Goal: Register for event/course: Register for event/course

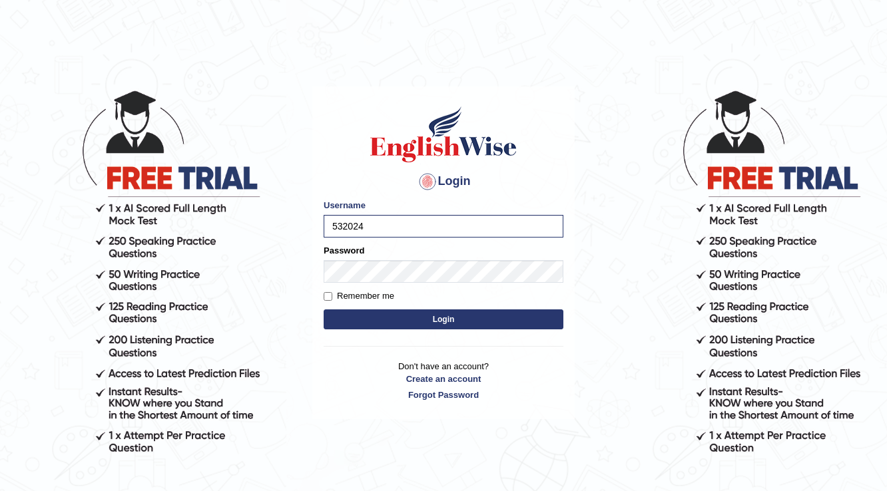
click at [380, 318] on button "Login" at bounding box center [444, 320] width 240 height 20
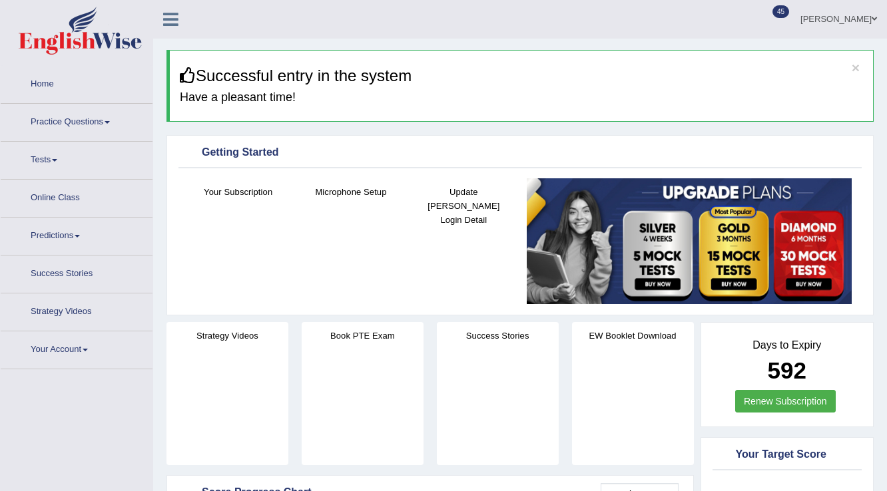
click at [59, 123] on link "Practice Questions" at bounding box center [77, 120] width 152 height 33
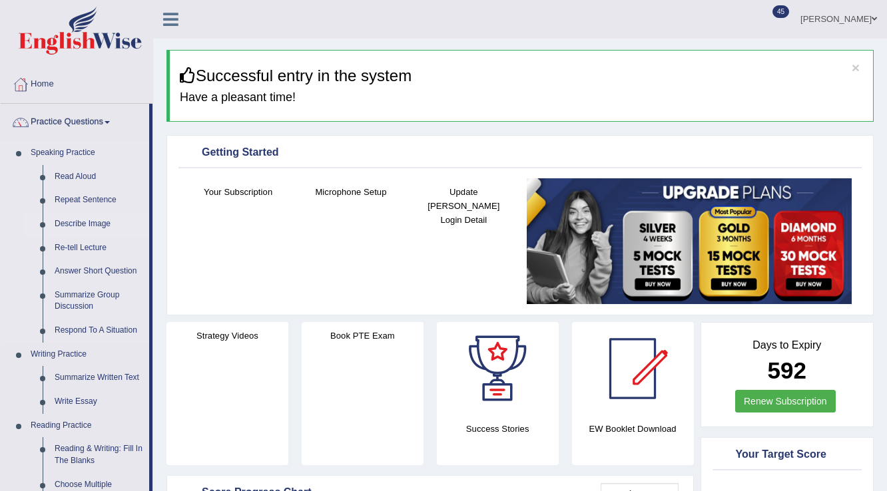
click at [74, 222] on link "Describe Image" at bounding box center [99, 224] width 101 height 24
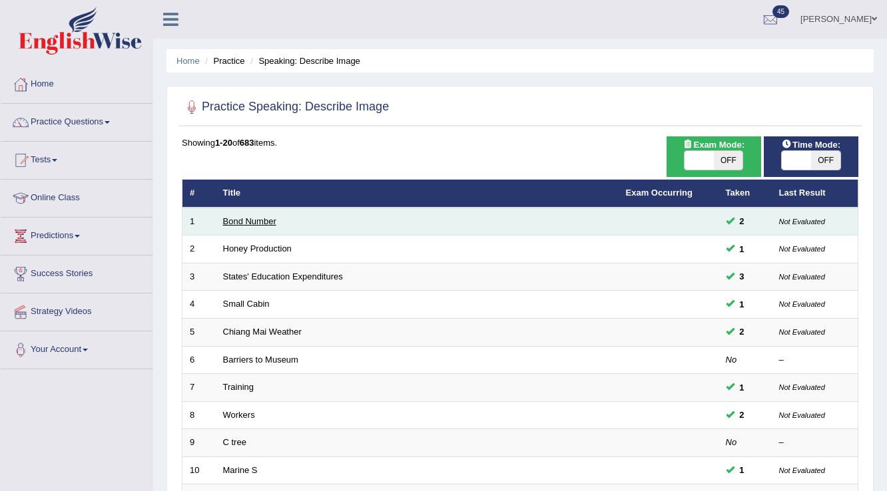
click at [261, 216] on link "Bond Number" at bounding box center [249, 221] width 53 height 10
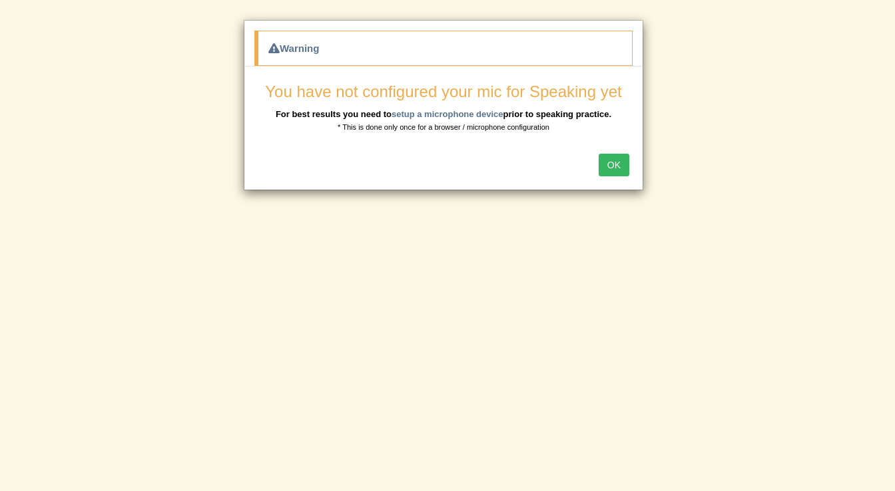
click at [607, 168] on button "OK" at bounding box center [614, 165] width 31 height 23
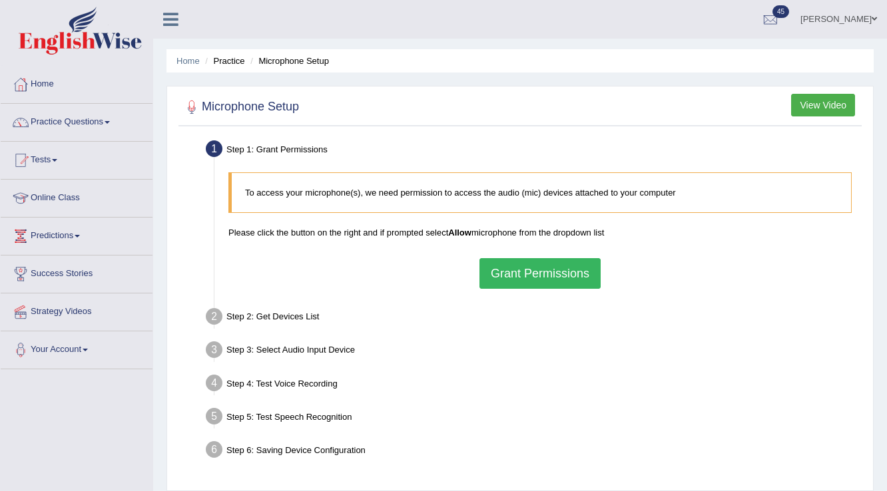
click at [503, 266] on button "Grant Permissions" at bounding box center [539, 273] width 121 height 31
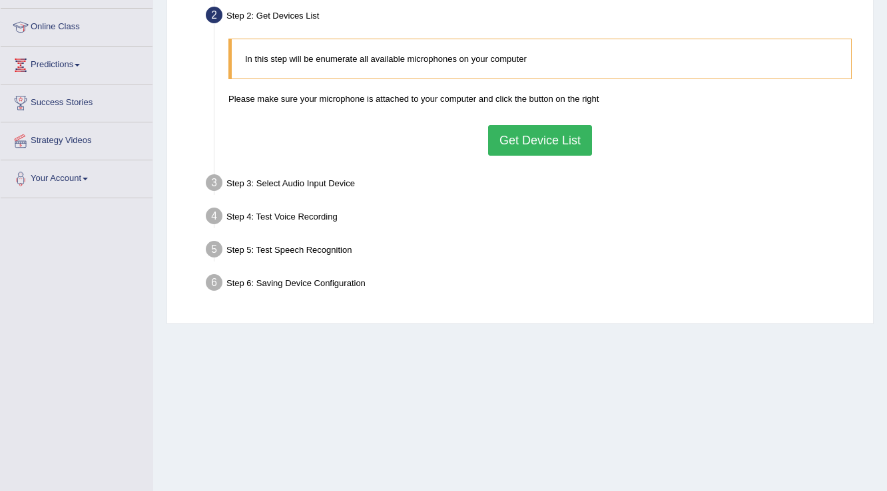
scroll to position [208, 0]
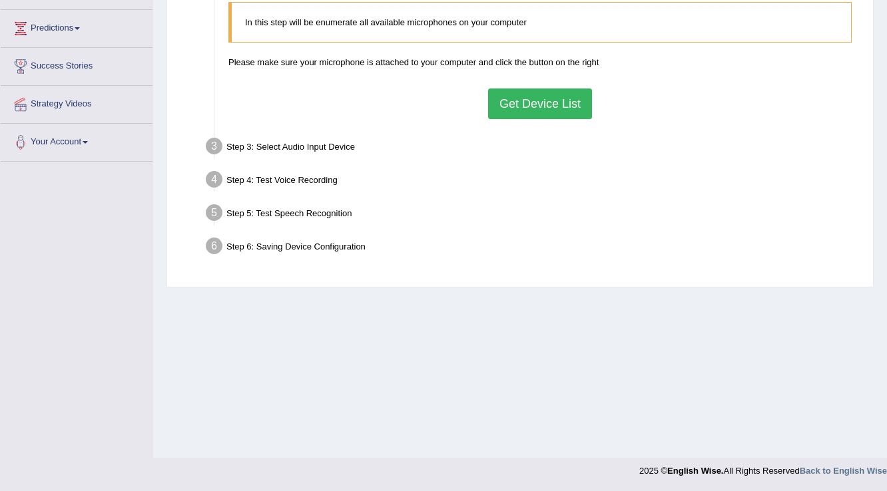
click at [535, 85] on div "In this step will be enumerate all available microphones on your computer Pleas…" at bounding box center [540, 60] width 637 height 130
click at [535, 99] on button "Get Device List" at bounding box center [540, 104] width 104 height 31
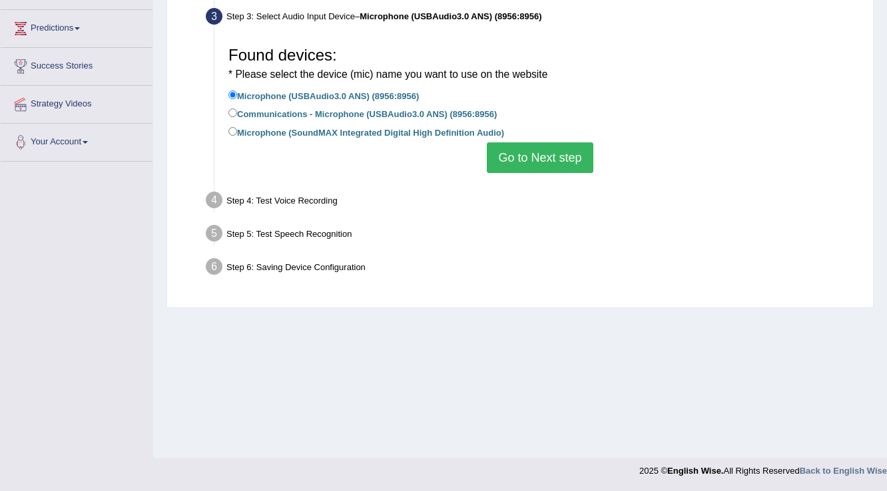
click at [507, 158] on button "Go to Next step" at bounding box center [540, 158] width 106 height 31
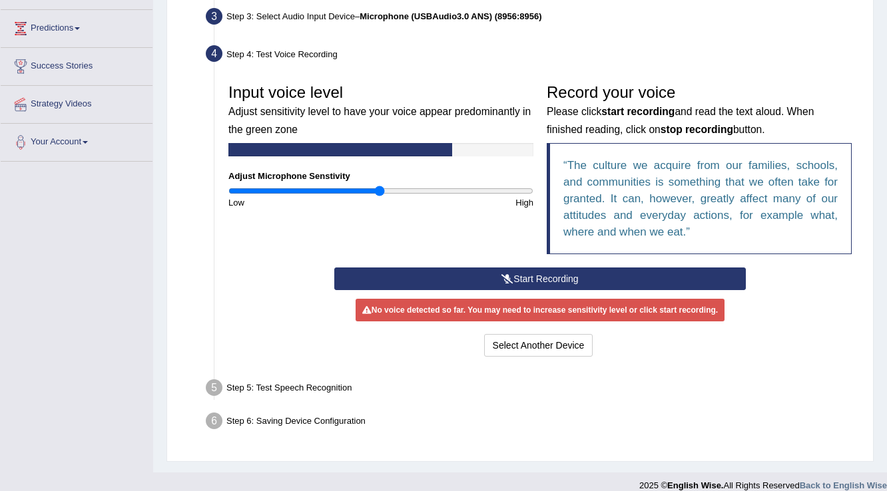
click at [441, 280] on button "Start Recording" at bounding box center [539, 279] width 411 height 23
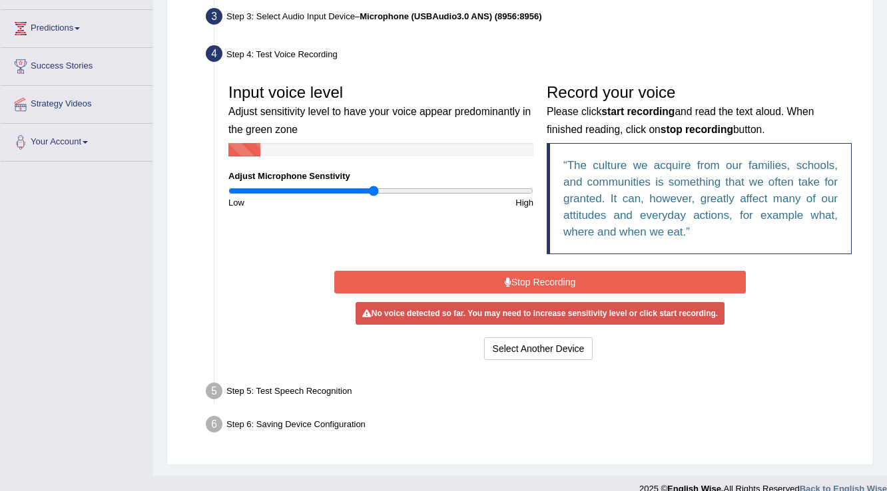
click at [374, 192] on input "range" at bounding box center [380, 191] width 305 height 11
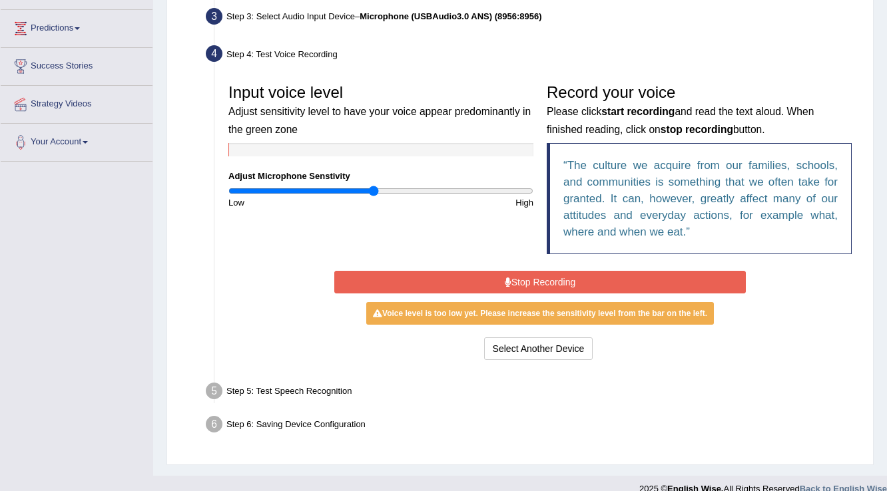
click at [411, 285] on button "Stop Recording" at bounding box center [539, 282] width 411 height 23
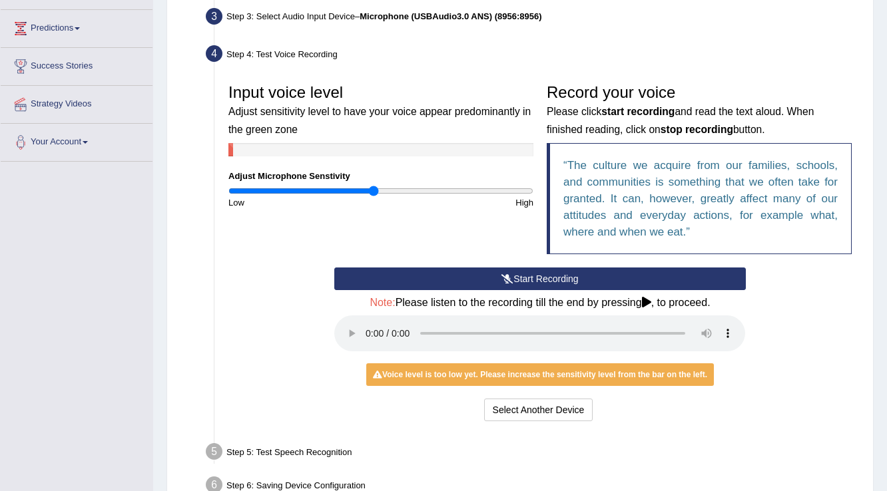
click at [411, 285] on button "Start Recording" at bounding box center [539, 279] width 411 height 23
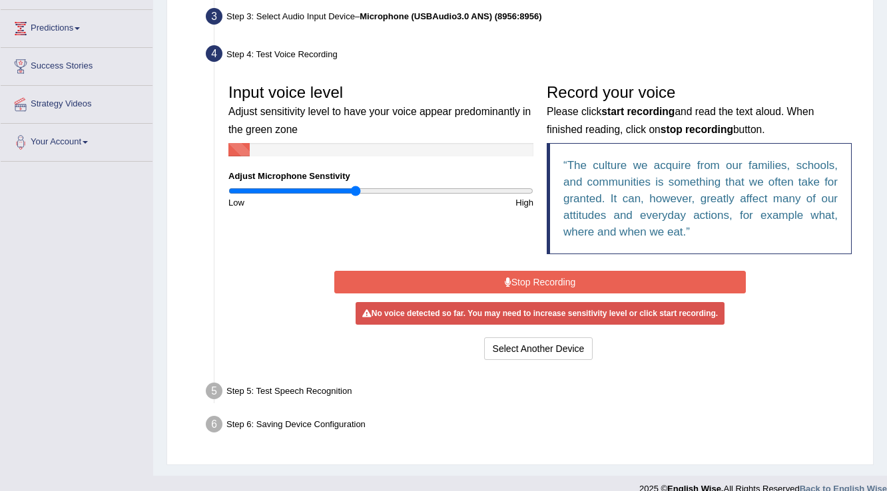
type input "0.84"
click at [357, 186] on input "range" at bounding box center [380, 191] width 305 height 11
click at [416, 282] on button "Stop Recording" at bounding box center [539, 282] width 411 height 23
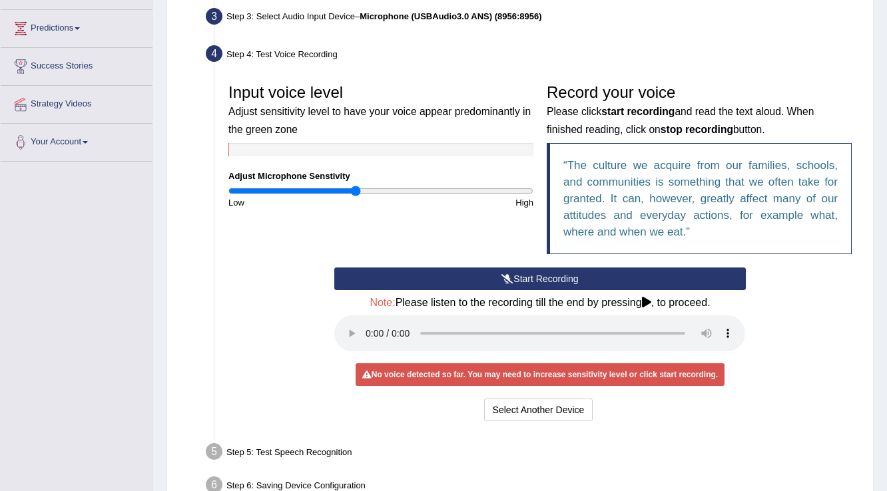
click at [416, 282] on button "Start Recording" at bounding box center [539, 279] width 411 height 23
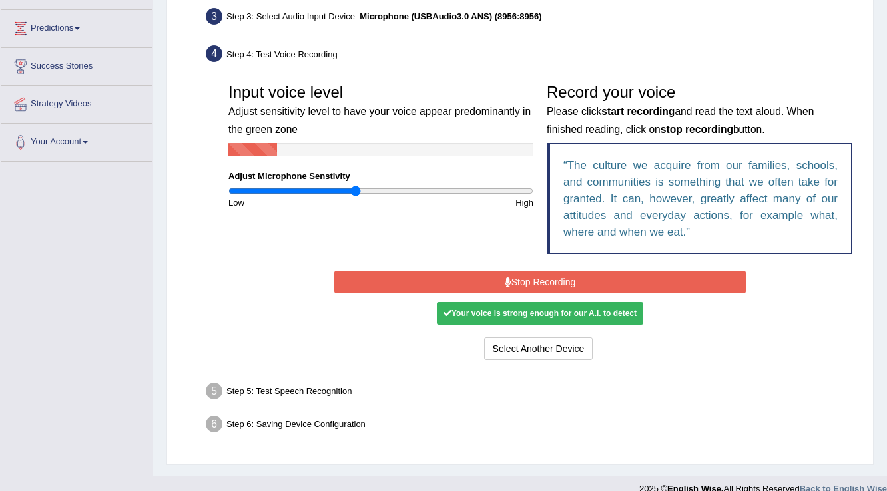
click at [416, 282] on button "Stop Recording" at bounding box center [539, 282] width 411 height 23
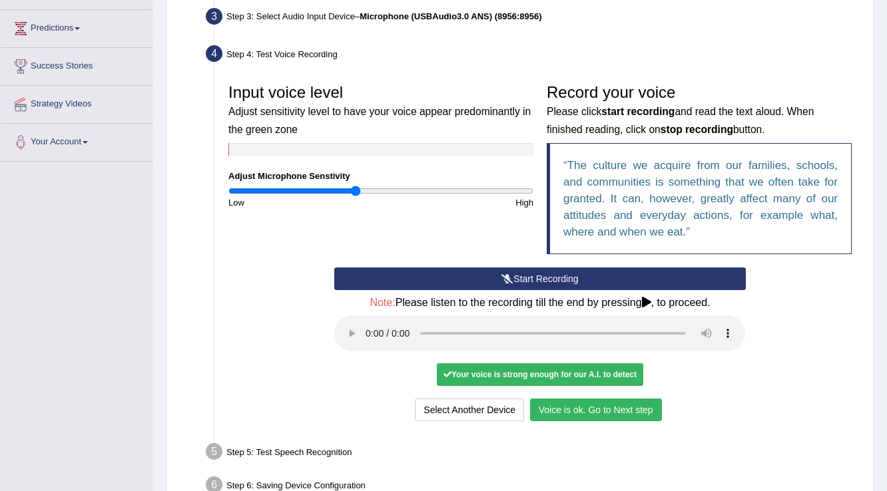
click at [641, 412] on button "Voice is ok. Go to Next step" at bounding box center [596, 410] width 132 height 23
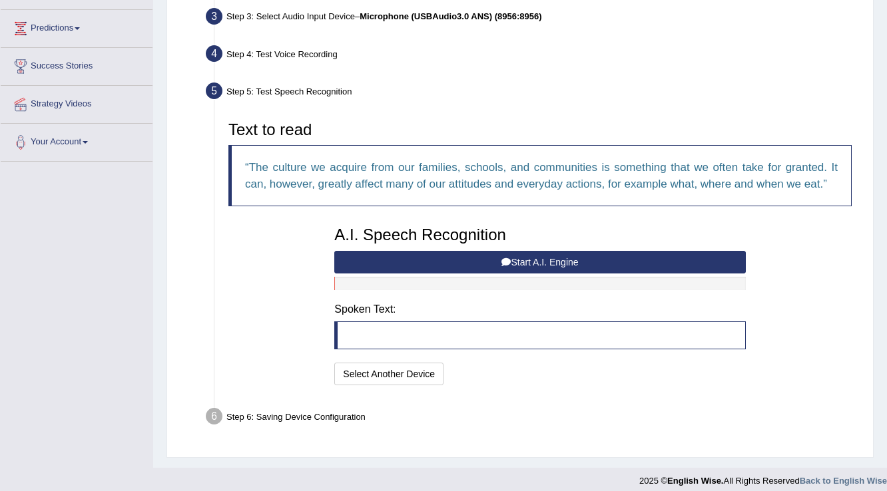
click at [525, 268] on button "Start A.I. Engine" at bounding box center [539, 262] width 411 height 23
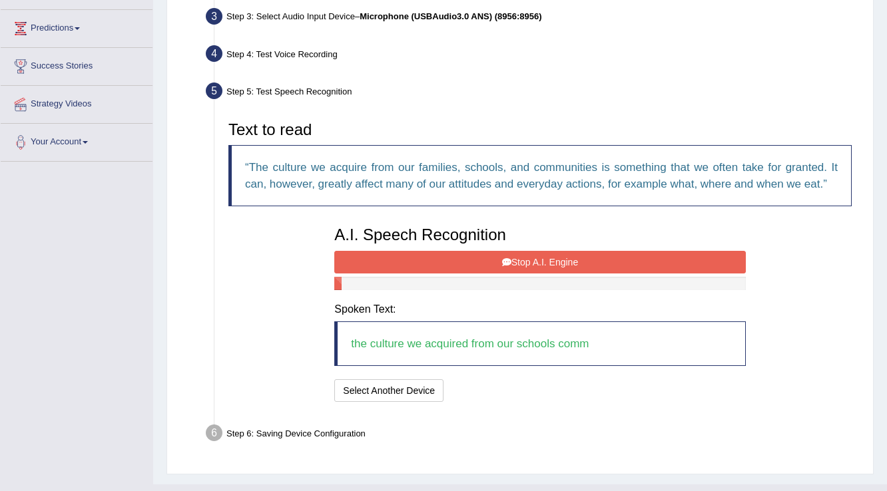
click at [525, 268] on button "Stop A.I. Engine" at bounding box center [539, 262] width 411 height 23
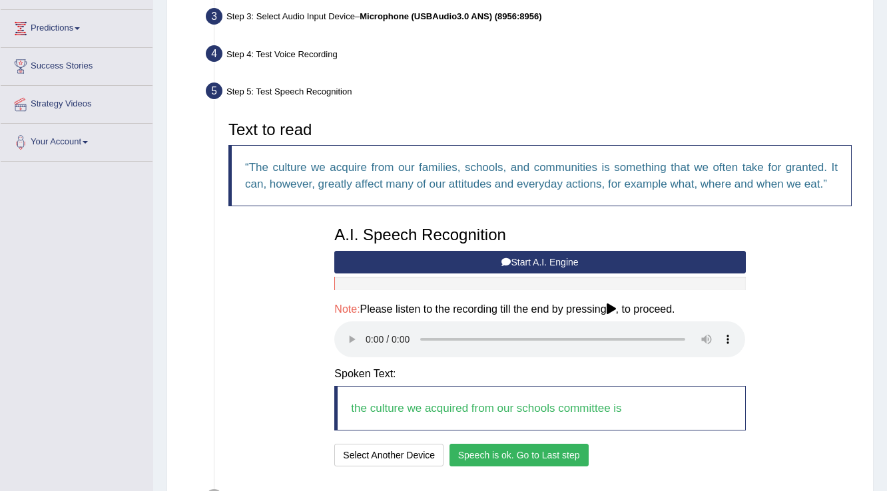
click at [498, 465] on button "Speech is ok. Go to Last step" at bounding box center [518, 455] width 139 height 23
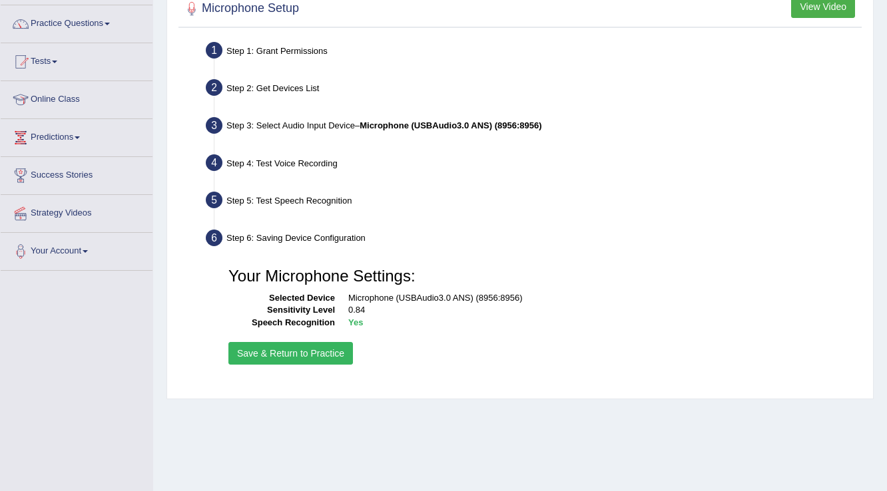
scroll to position [0, 0]
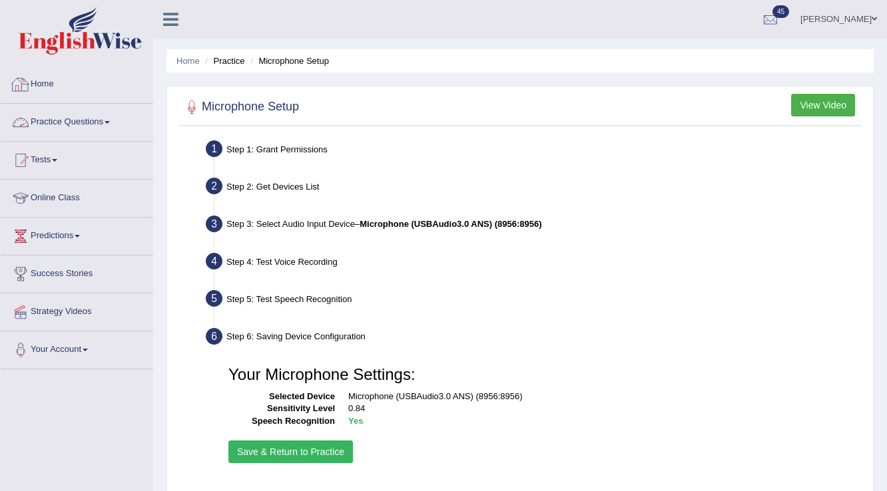
click at [73, 52] on img at bounding box center [80, 31] width 123 height 48
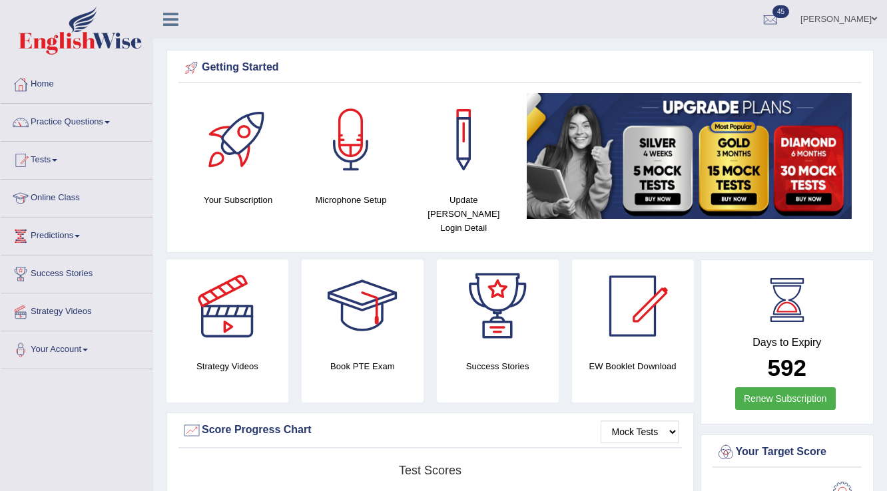
click at [859, 32] on link "Parul Chaudhary" at bounding box center [838, 17] width 97 height 35
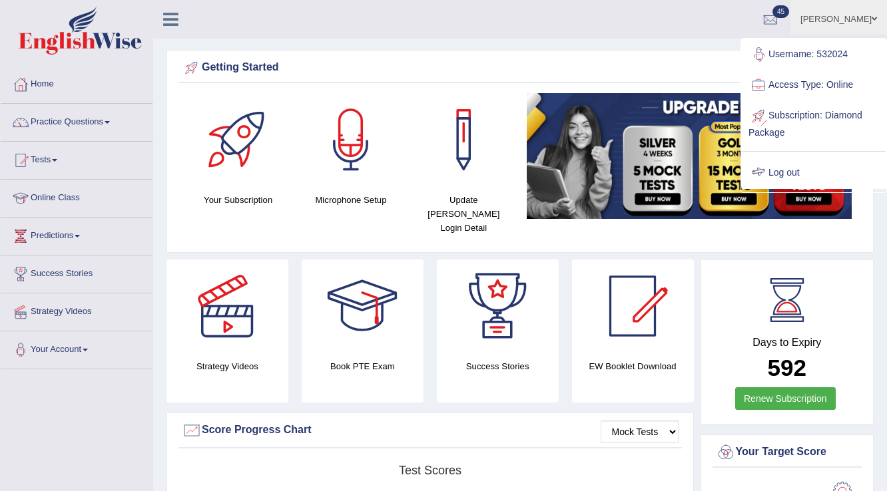
click at [810, 164] on link "Log out" at bounding box center [814, 173] width 144 height 31
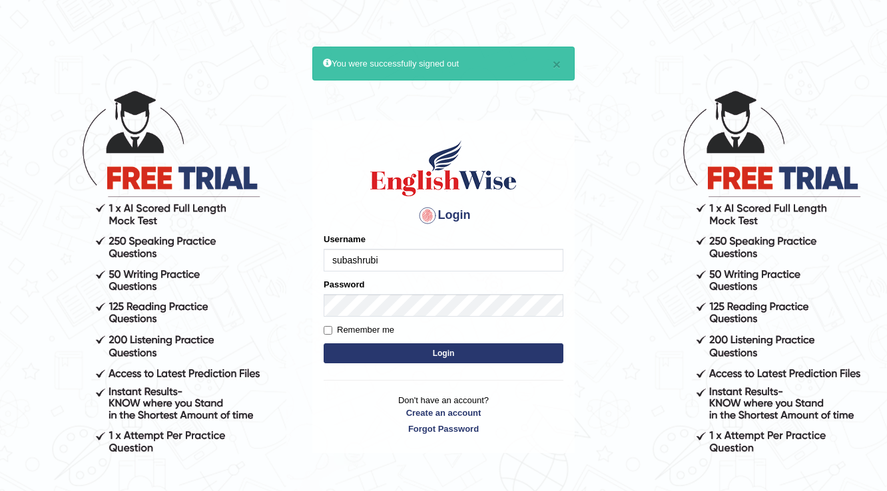
type input "subashrubi"
click at [324, 344] on button "Login" at bounding box center [444, 354] width 240 height 20
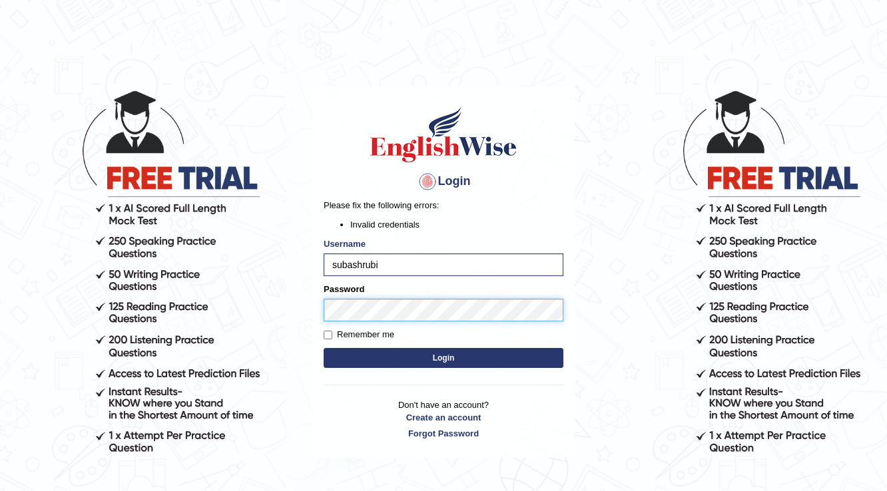
click at [318, 311] on div "Login Please fix the following errors: Invalid credentials Username subashrubi …" at bounding box center [443, 273] width 262 height 372
click at [324, 348] on button "Login" at bounding box center [444, 358] width 240 height 20
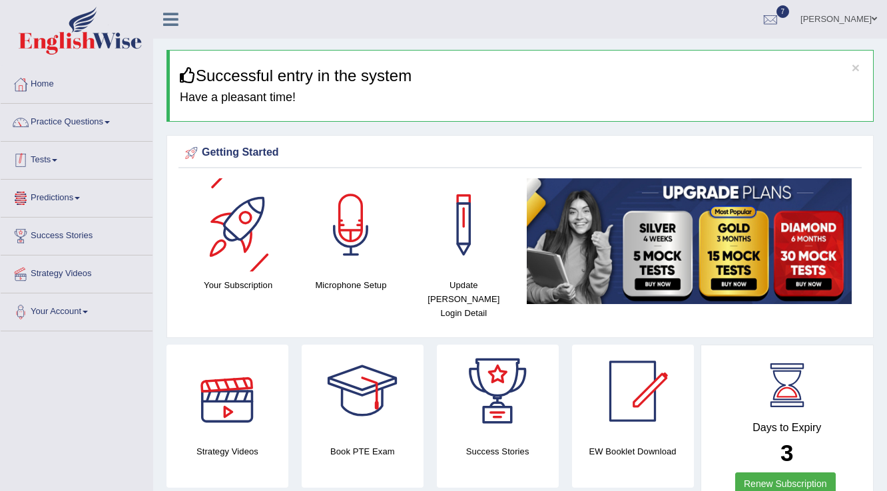
click at [43, 168] on link "Tests" at bounding box center [77, 158] width 152 height 33
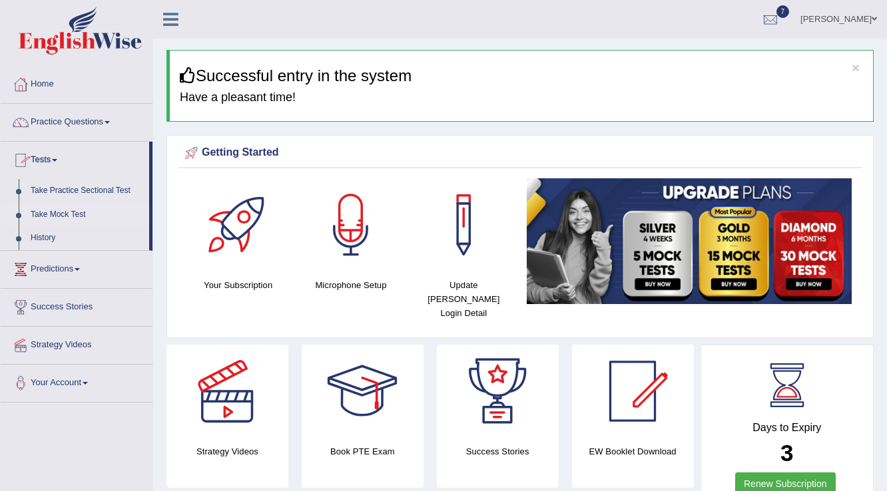
click at [70, 217] on link "Take Mock Test" at bounding box center [87, 215] width 125 height 24
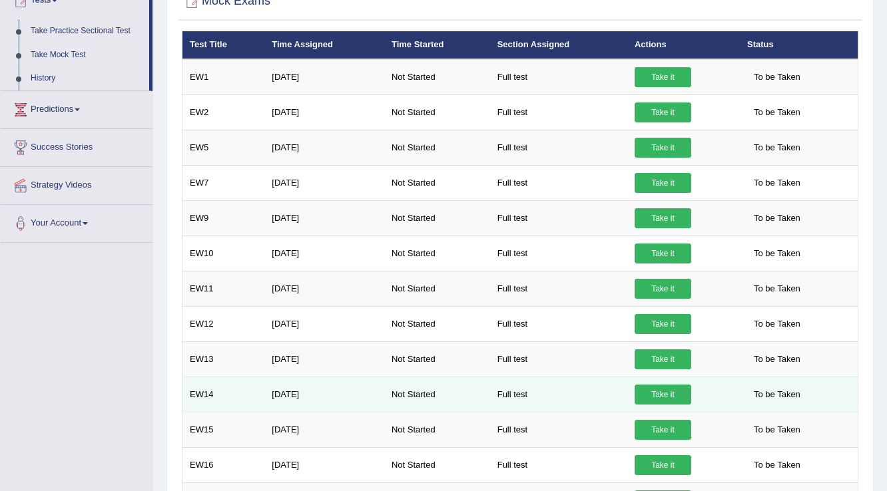
click at [270, 396] on td "Aug 11, 2025" at bounding box center [324, 394] width 120 height 35
click at [312, 397] on td "Aug 11, 2025" at bounding box center [324, 394] width 120 height 35
click at [649, 399] on link "Take it" at bounding box center [663, 395] width 57 height 20
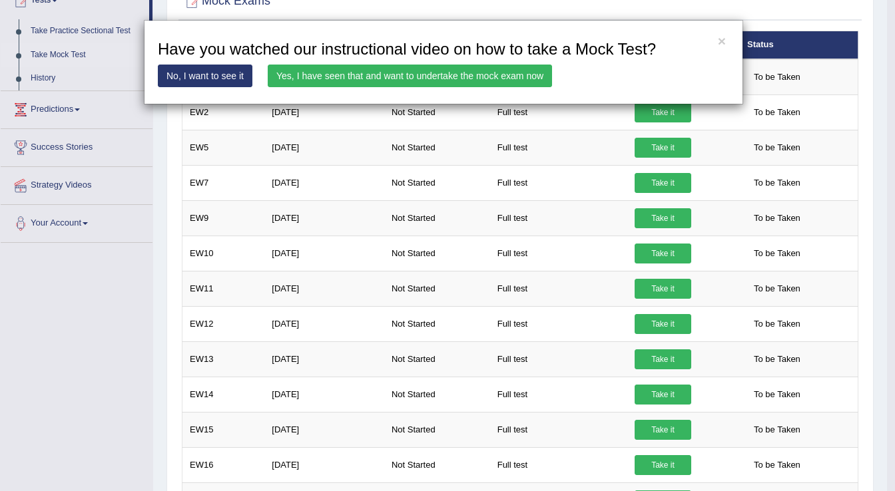
click at [370, 71] on link "Yes, I have seen that and want to undertake the mock exam now" at bounding box center [410, 76] width 284 height 23
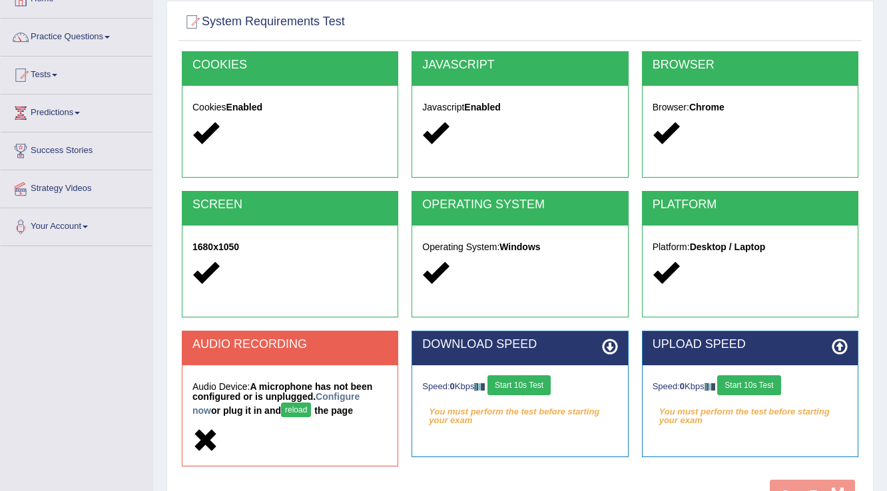
scroll to position [208, 0]
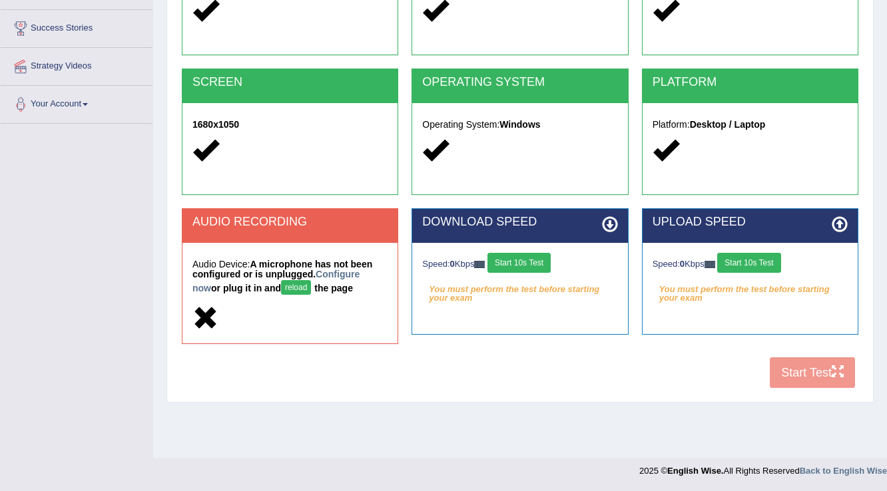
click at [281, 288] on button "reload" at bounding box center [296, 287] width 30 height 15
click at [519, 269] on button "Start 10s Test" at bounding box center [518, 263] width 63 height 20
click at [776, 266] on button "Start 10s Test" at bounding box center [748, 263] width 63 height 20
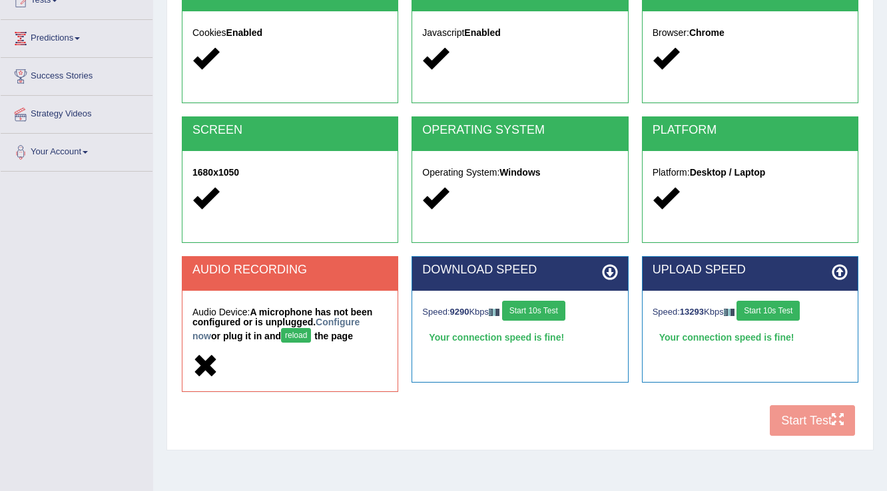
scroll to position [208, 0]
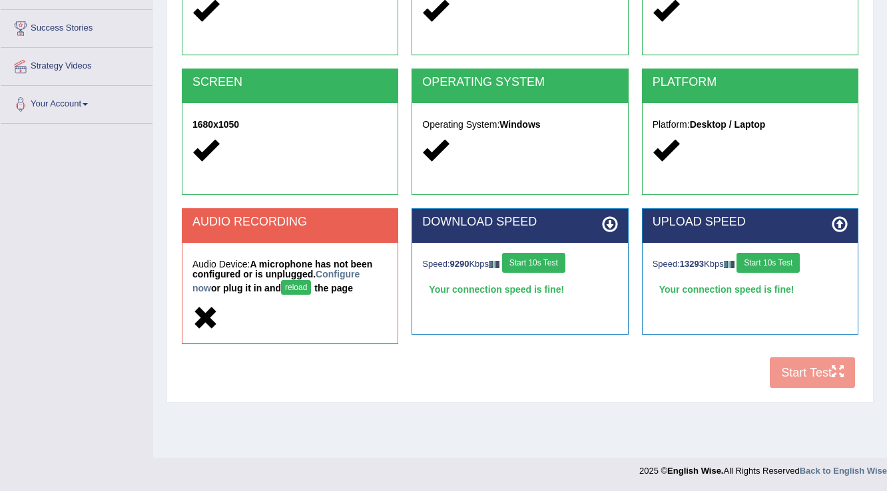
click at [283, 288] on button "reload" at bounding box center [296, 287] width 30 height 15
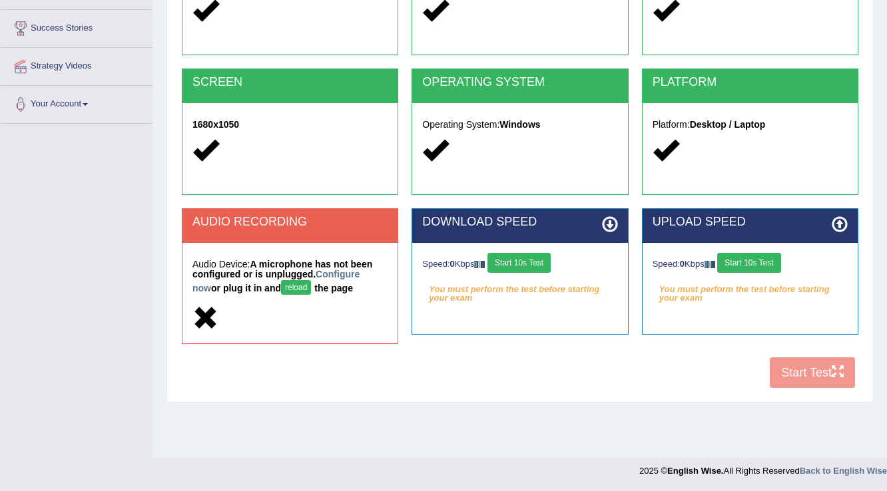
click at [201, 306] on icon at bounding box center [205, 319] width 26 height 26
click at [204, 314] on icon at bounding box center [205, 319] width 26 height 26
click at [360, 273] on link "Configure now" at bounding box center [275, 281] width 167 height 25
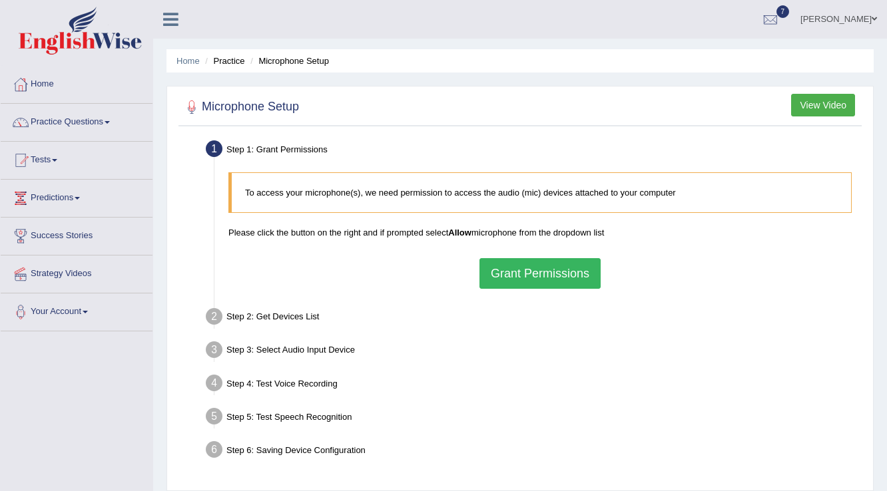
click at [509, 274] on button "Grant Permissions" at bounding box center [539, 273] width 121 height 31
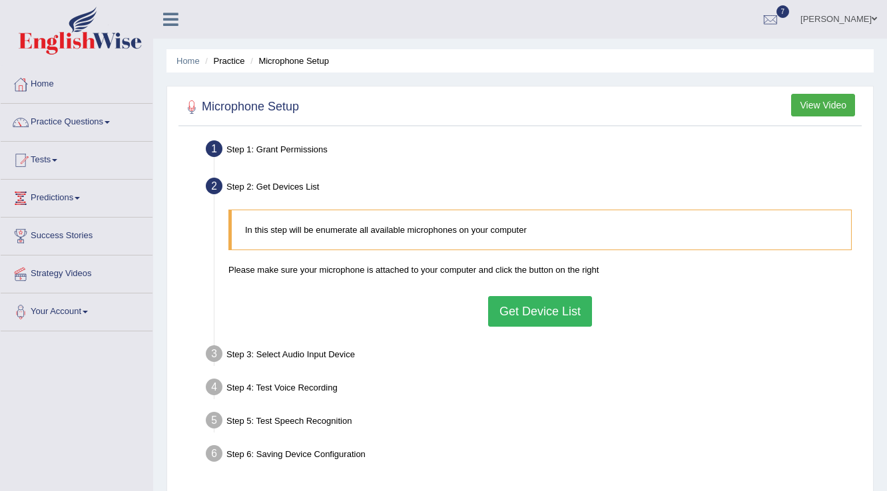
click at [515, 310] on button "Get Device List" at bounding box center [540, 311] width 104 height 31
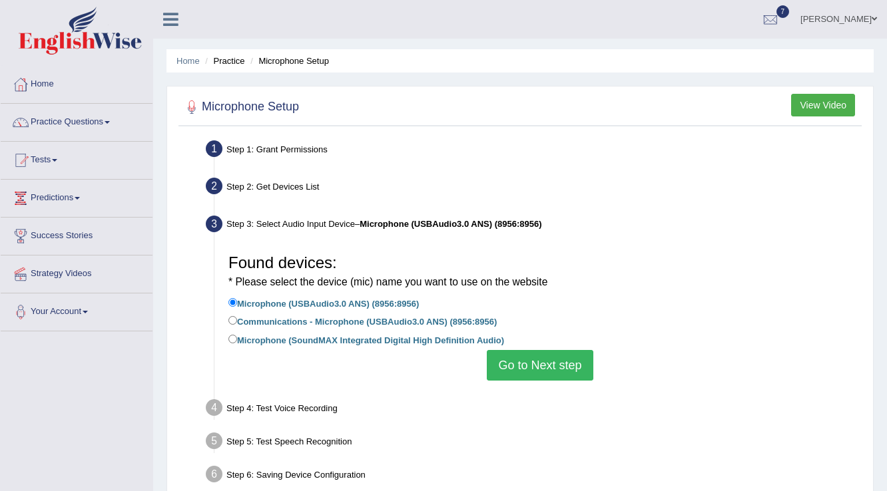
click at [521, 357] on button "Go to Next step" at bounding box center [540, 365] width 106 height 31
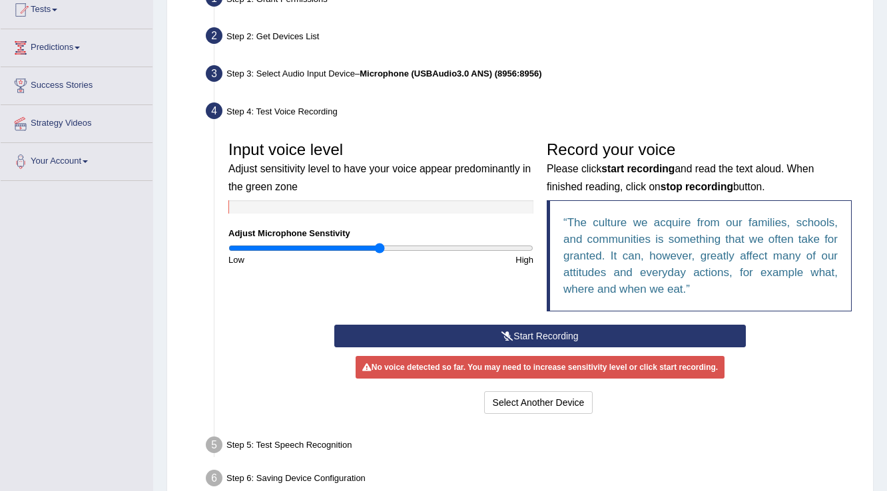
scroll to position [160, 0]
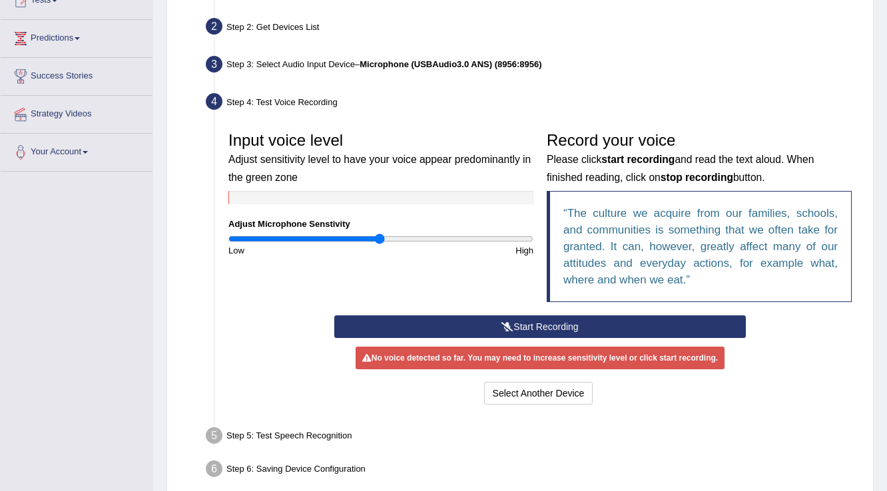
click at [502, 326] on icon at bounding box center [507, 326] width 12 height 9
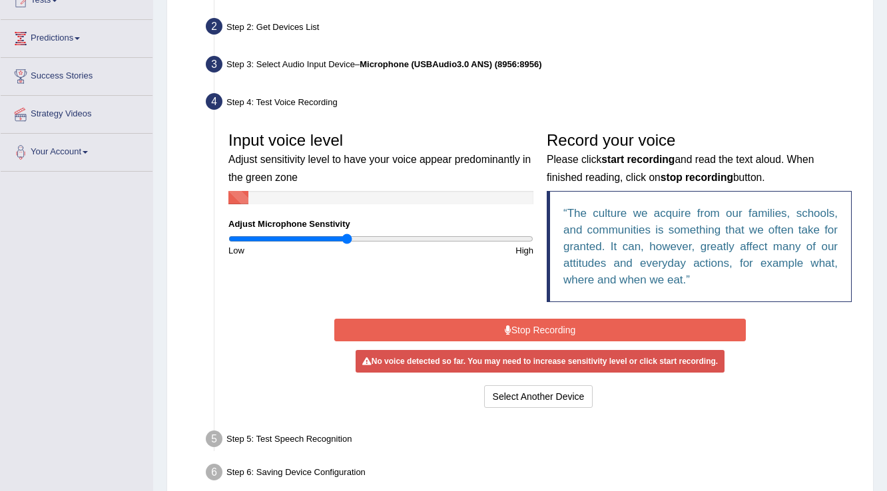
drag, startPoint x: 381, startPoint y: 242, endPoint x: 348, endPoint y: 232, distance: 35.0
type input "0.78"
click at [348, 234] on input "range" at bounding box center [380, 239] width 305 height 11
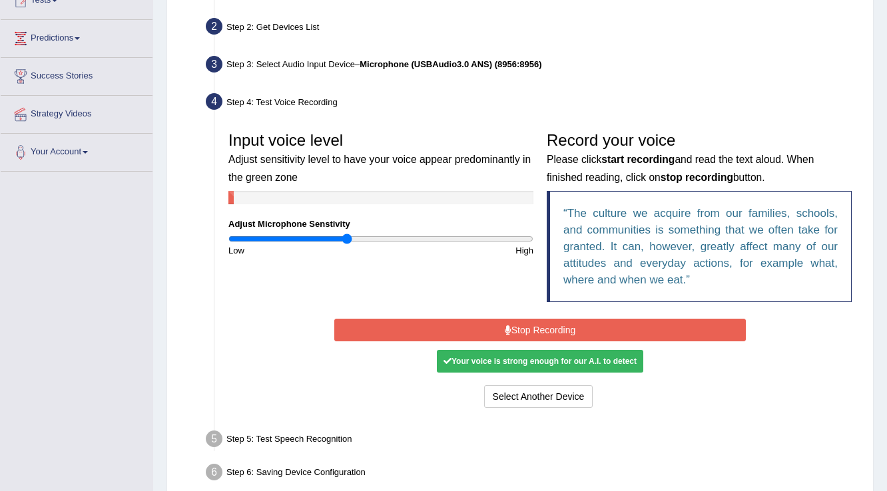
click at [431, 317] on div "Start Recording Stop Recording Note: Please listen to the recording till the en…" at bounding box center [540, 364] width 424 height 96
click at [432, 324] on button "Stop Recording" at bounding box center [539, 330] width 411 height 23
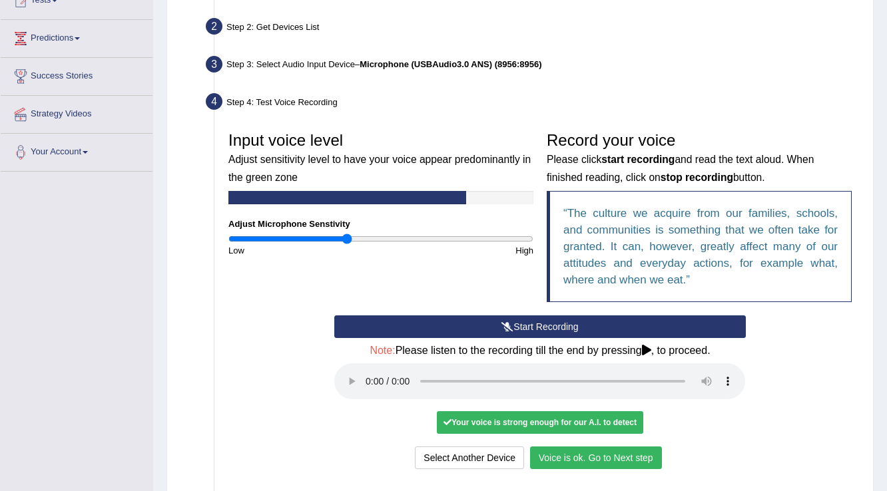
click at [639, 458] on button "Voice is ok. Go to Next step" at bounding box center [596, 458] width 132 height 23
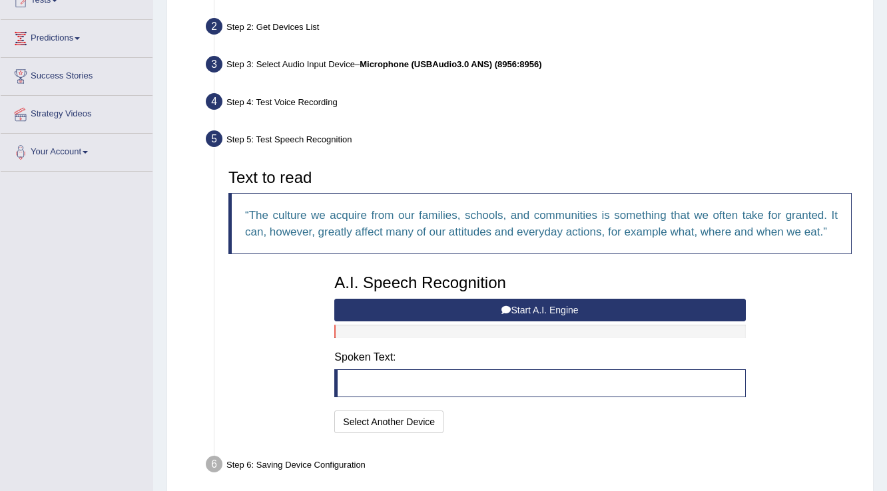
click at [475, 319] on button "Start A.I. Engine" at bounding box center [539, 310] width 411 height 23
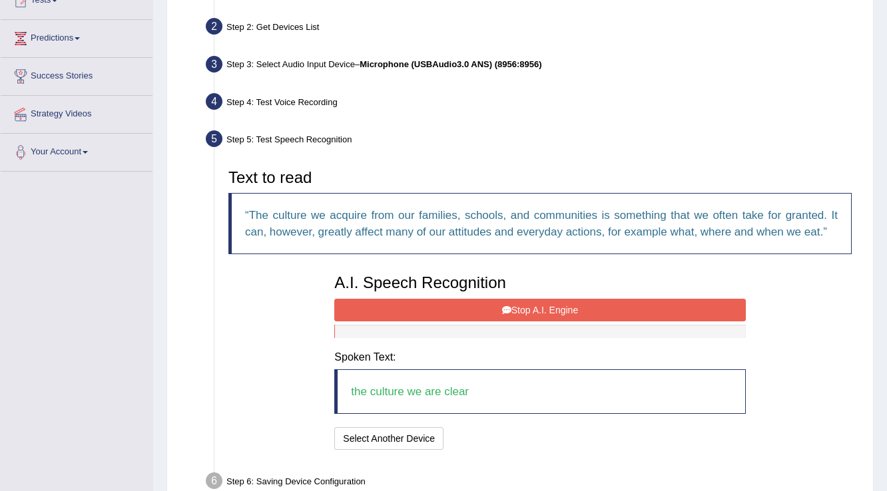
click at [485, 311] on button "Stop A.I. Engine" at bounding box center [539, 310] width 411 height 23
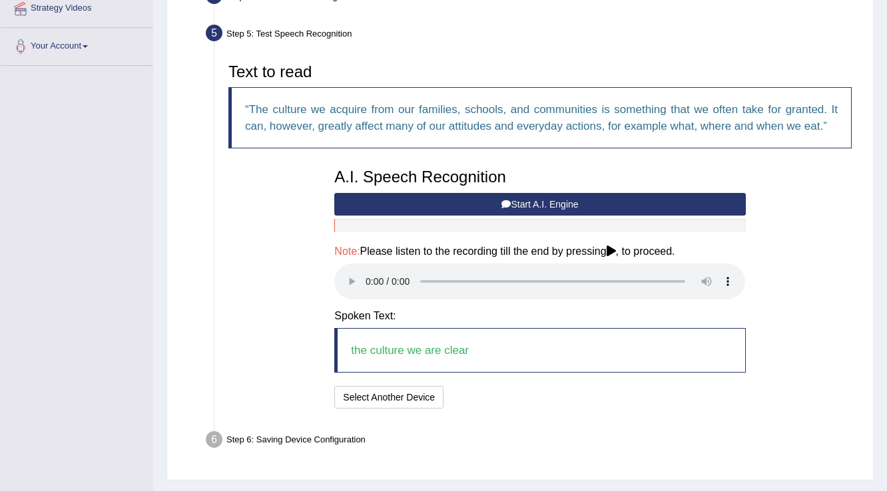
scroll to position [266, 0]
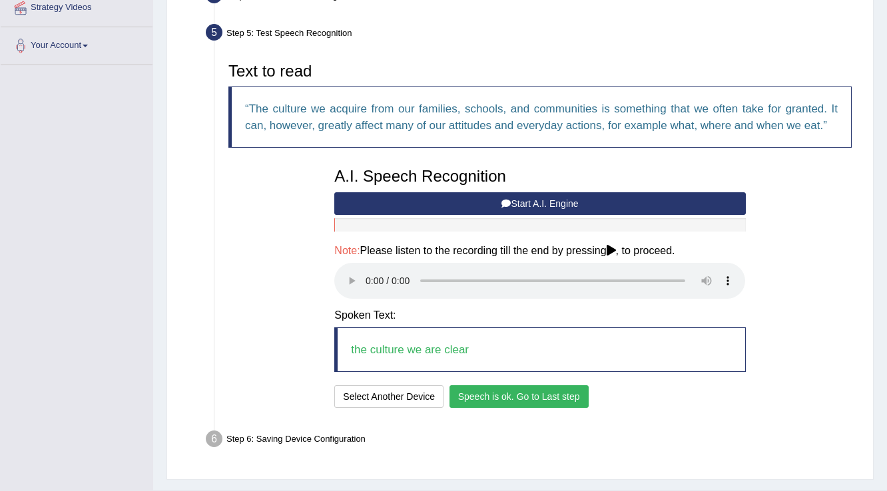
click at [469, 400] on button "Speech is ok. Go to Last step" at bounding box center [518, 397] width 139 height 23
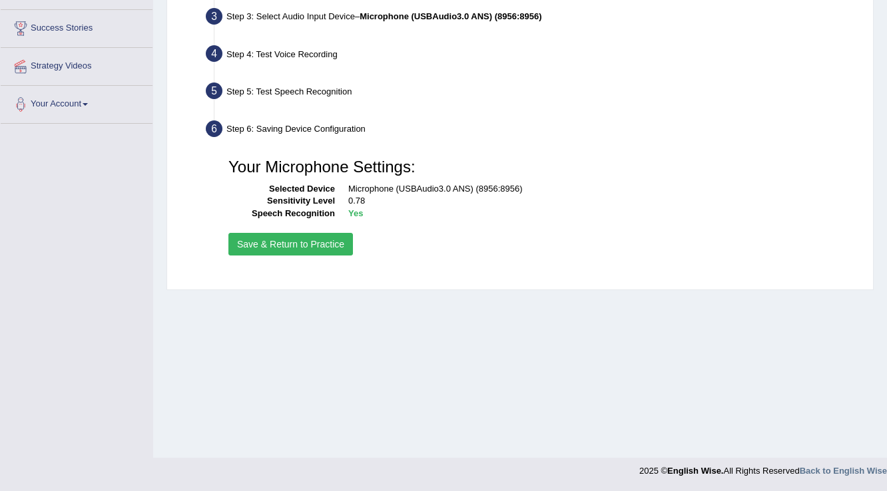
click at [318, 254] on button "Save & Return to Practice" at bounding box center [290, 244] width 125 height 23
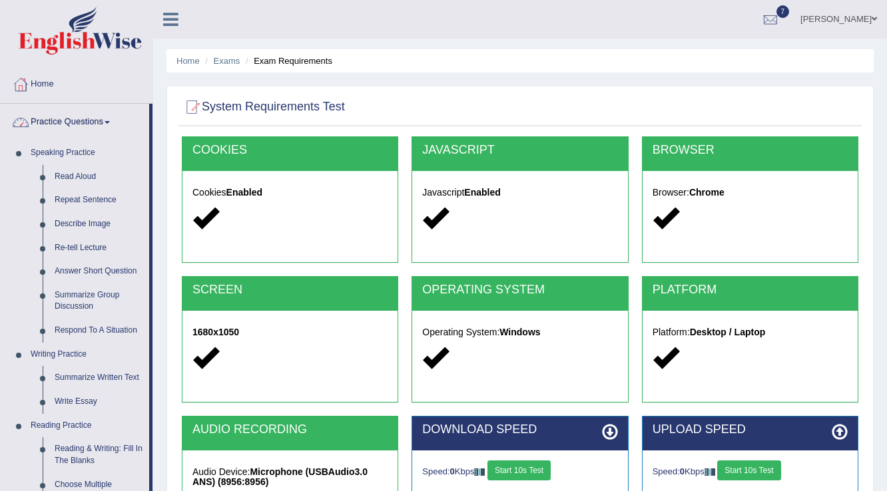
click at [71, 126] on link "Practice Questions" at bounding box center [75, 120] width 148 height 33
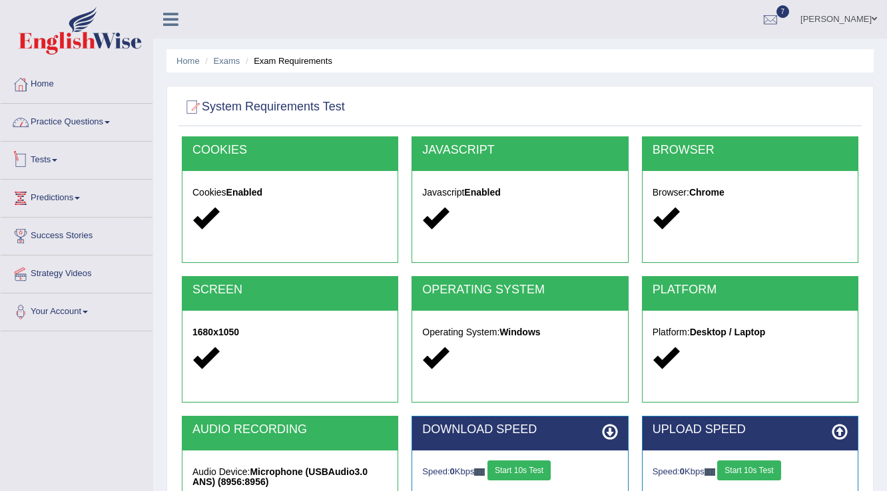
click at [71, 162] on link "Tests" at bounding box center [77, 158] width 152 height 33
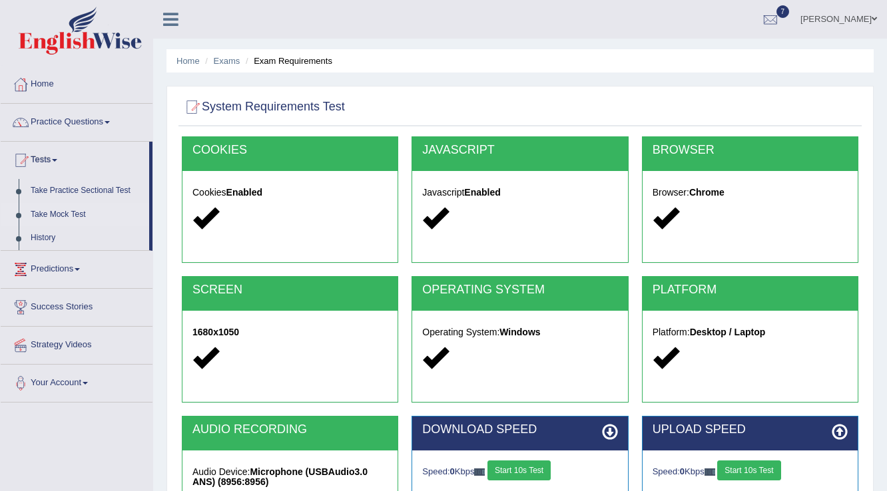
click at [61, 216] on link "Take Mock Test" at bounding box center [87, 215] width 125 height 24
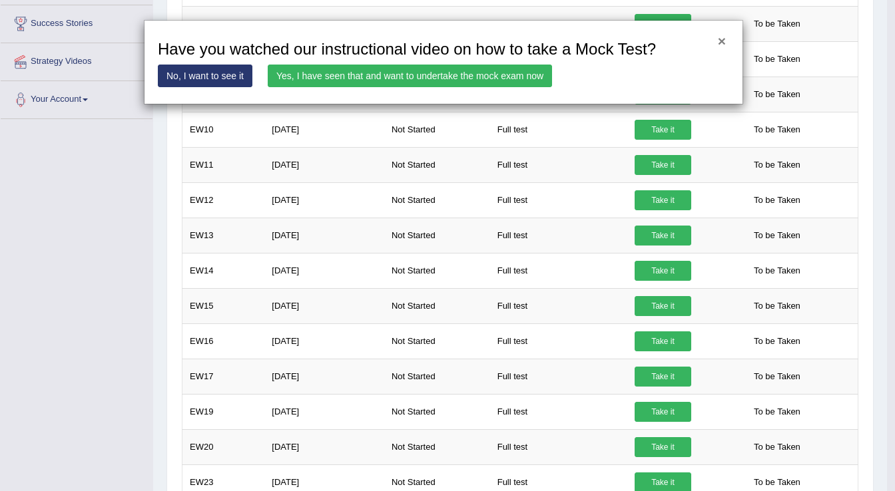
click at [719, 39] on button "×" at bounding box center [722, 41] width 8 height 14
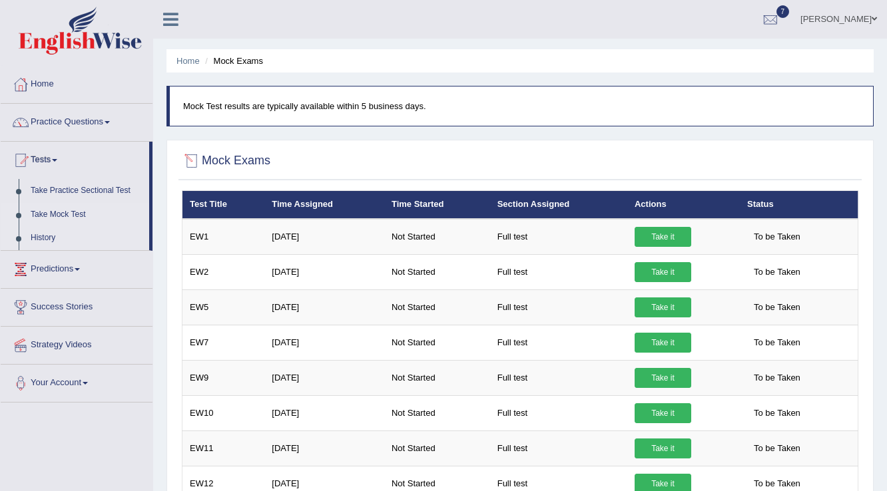
click at [46, 235] on link "History" at bounding box center [87, 238] width 125 height 24
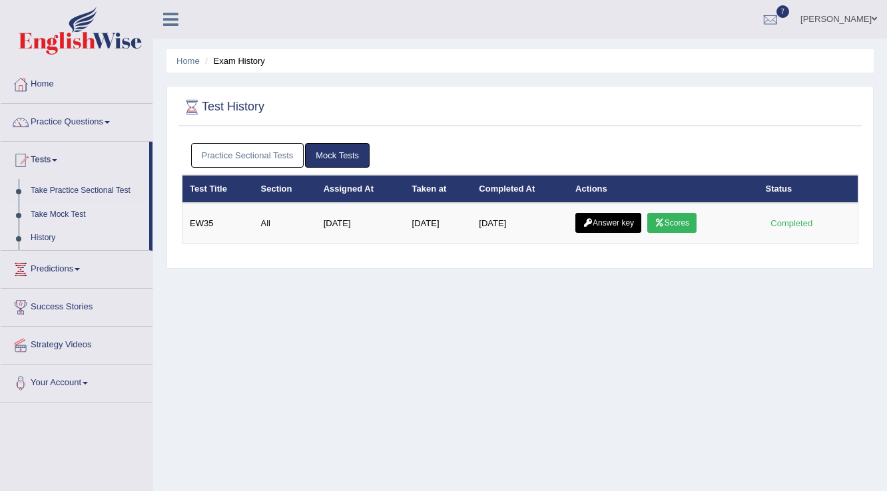
click at [55, 220] on link "Take Mock Test" at bounding box center [87, 215] width 125 height 24
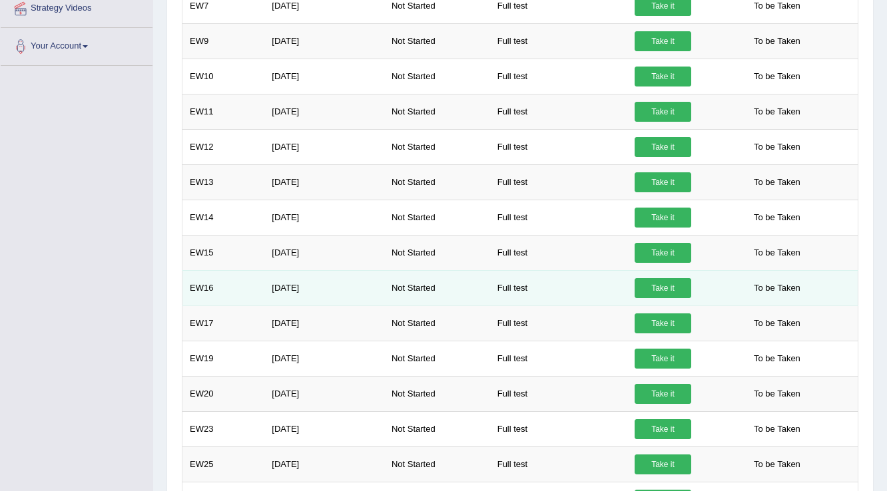
click at [655, 289] on link "Take it" at bounding box center [663, 288] width 57 height 20
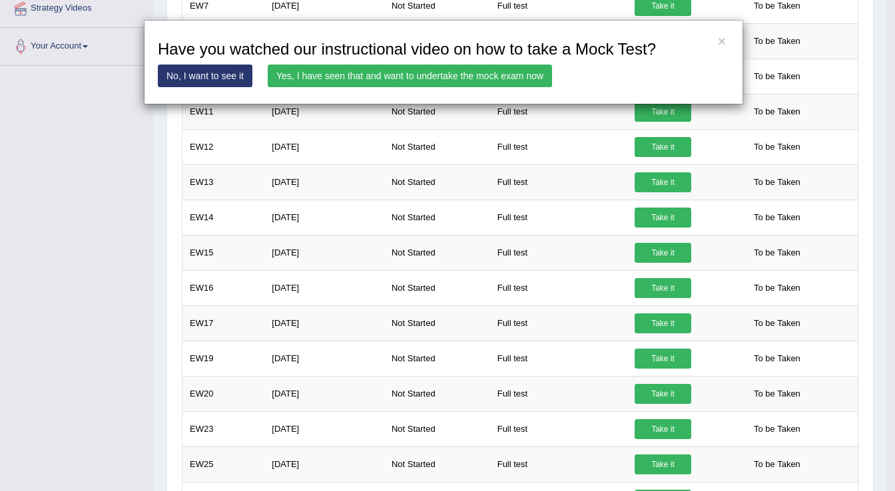
click at [515, 81] on link "Yes, I have seen that and want to undertake the mock exam now" at bounding box center [410, 76] width 284 height 23
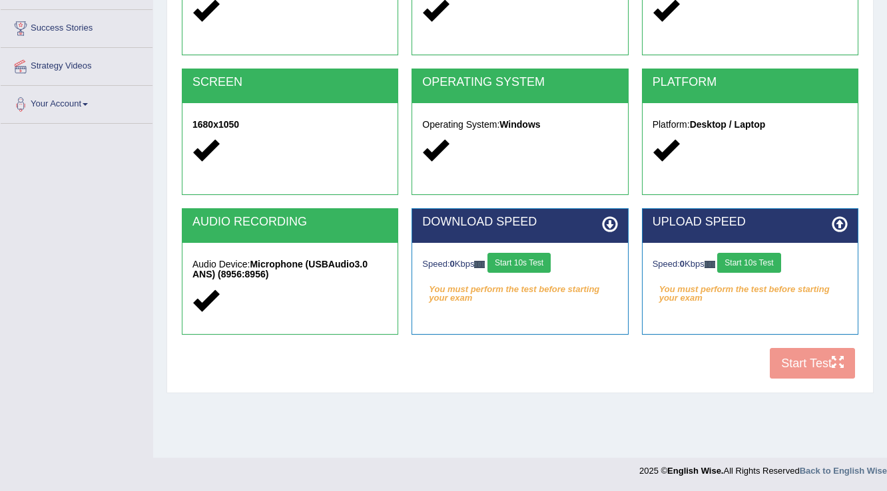
click at [526, 262] on button "Start 10s Test" at bounding box center [518, 263] width 63 height 20
click at [740, 268] on button "Start 10s Test" at bounding box center [748, 263] width 63 height 20
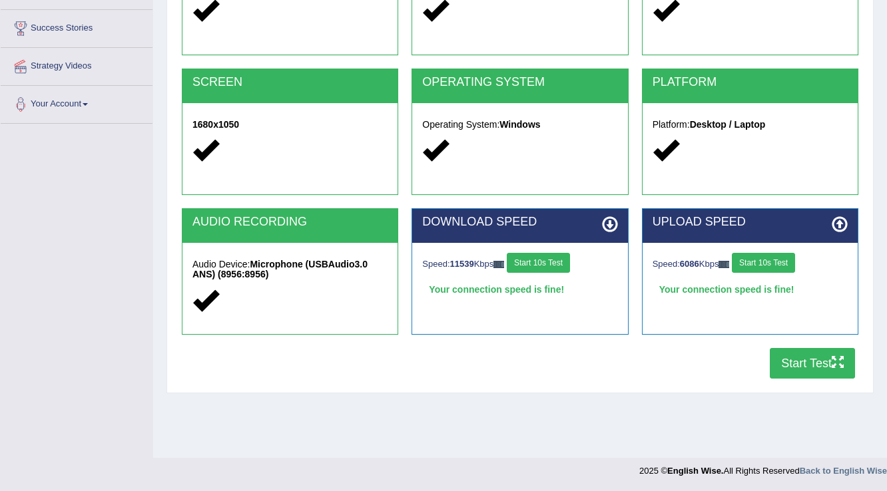
click at [793, 367] on button "Start Test" at bounding box center [812, 363] width 85 height 31
